Goal: Task Accomplishment & Management: Use online tool/utility

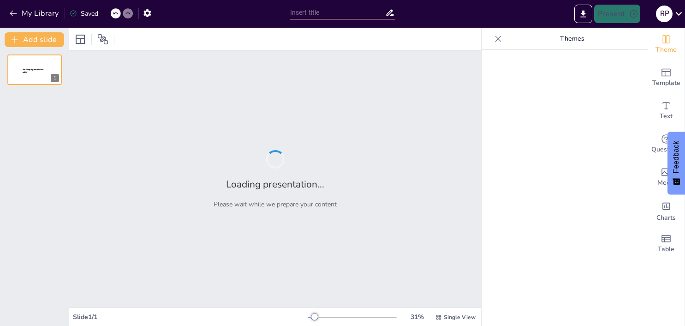
type input "Diapositiva 1: Análisis de Registros y Participación de Tráfico Orgánico"
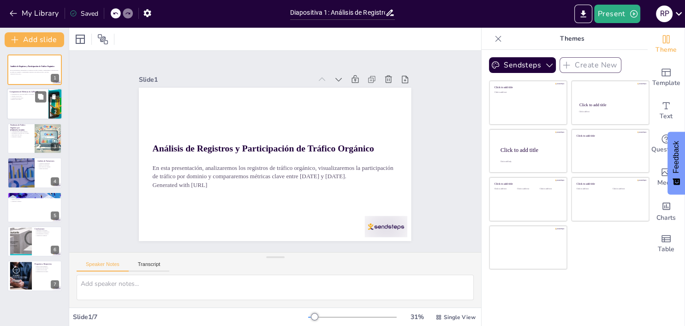
click at [33, 106] on div at bounding box center [34, 104] width 55 height 31
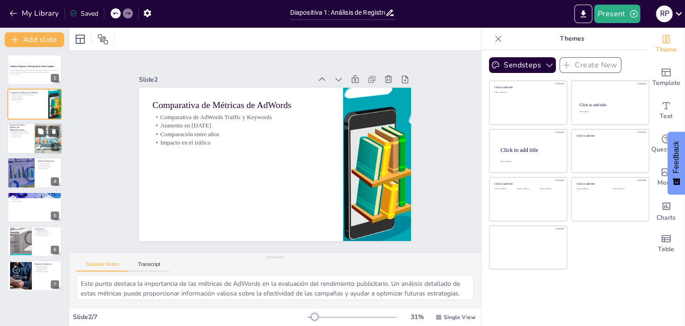
click at [30, 141] on div at bounding box center [34, 138] width 55 height 31
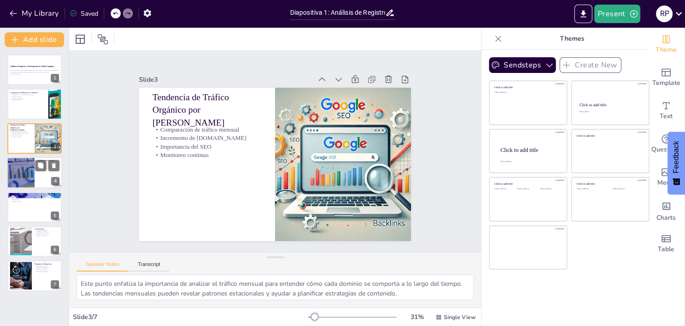
click at [31, 174] on div at bounding box center [20, 172] width 48 height 31
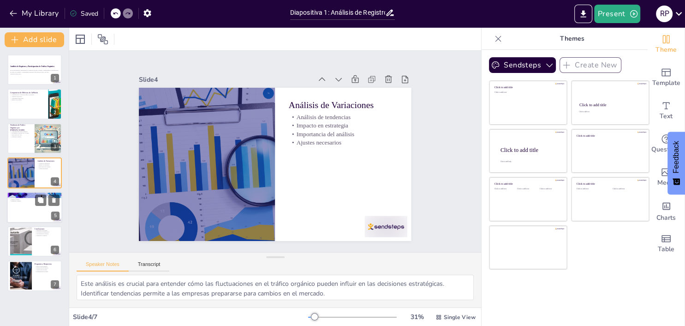
click at [27, 204] on div at bounding box center [34, 206] width 55 height 31
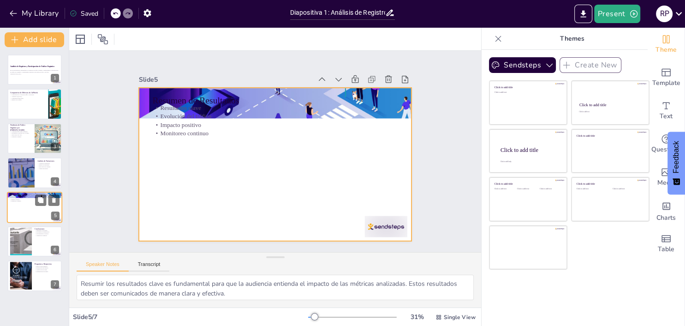
click at [22, 212] on div at bounding box center [34, 206] width 55 height 31
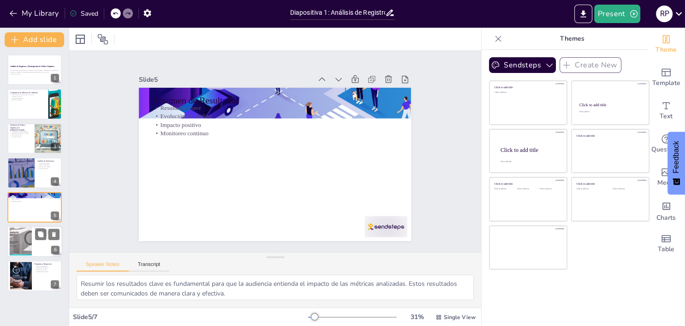
click at [26, 242] on div at bounding box center [21, 241] width 56 height 28
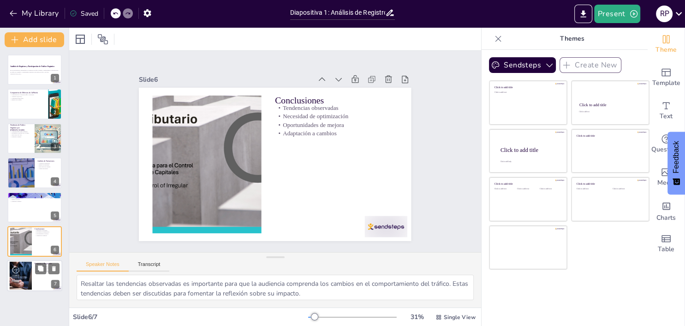
click at [36, 283] on div at bounding box center [34, 275] width 55 height 31
type textarea "Abrir un espacio para preguntas es fundamental para fomentar la interacción con…"
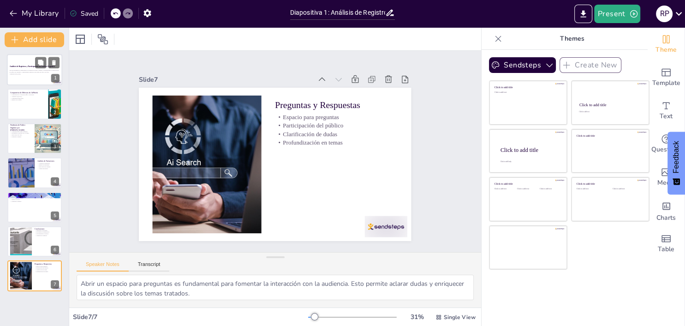
click at [12, 71] on p "En esta presentación, analizaremos los registros de tráfico orgánico, visualiza…" at bounding box center [35, 71] width 50 height 3
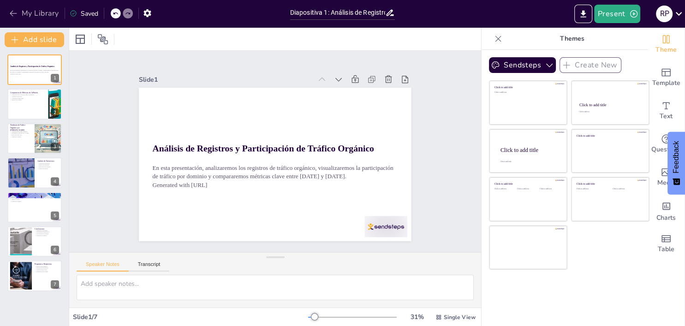
click at [11, 15] on icon "button" at bounding box center [13, 13] width 9 height 9
